Goal: Find specific fact: Find specific fact

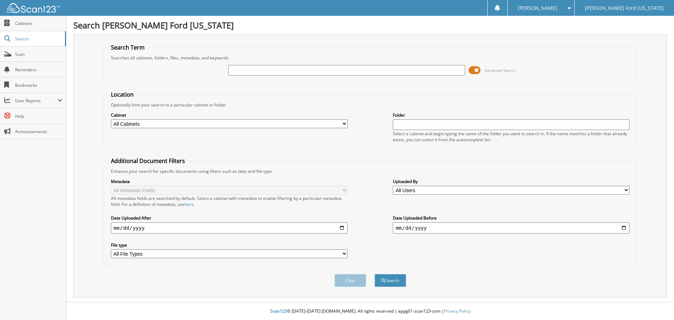
click at [266, 74] on input "text" at bounding box center [346, 70] width 237 height 11
type input "66988"
click at [387, 285] on button "Search" at bounding box center [391, 280] width 32 height 13
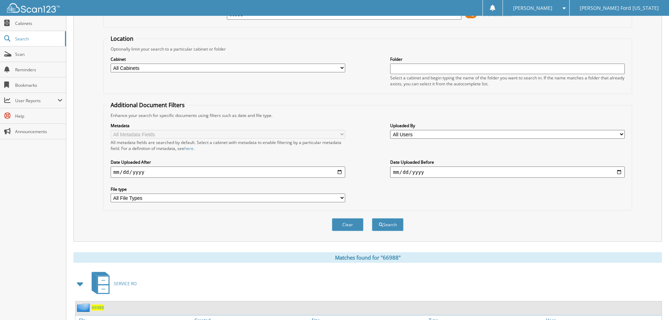
scroll to position [100, 0]
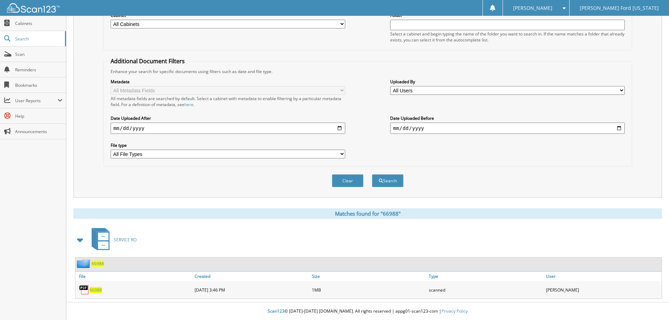
click at [98, 289] on span "66988" at bounding box center [96, 290] width 12 height 6
